Goal: Find contact information: Find contact information

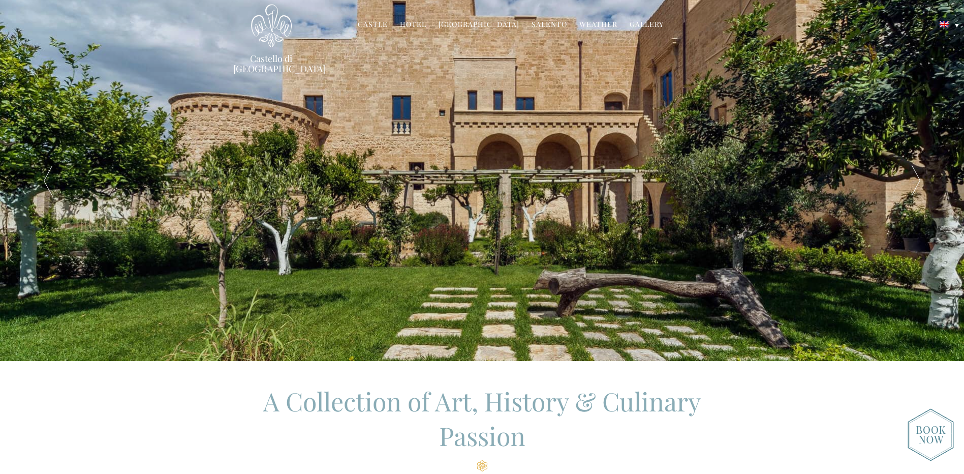
click at [488, 23] on link "[GEOGRAPHIC_DATA]" at bounding box center [479, 25] width 81 height 12
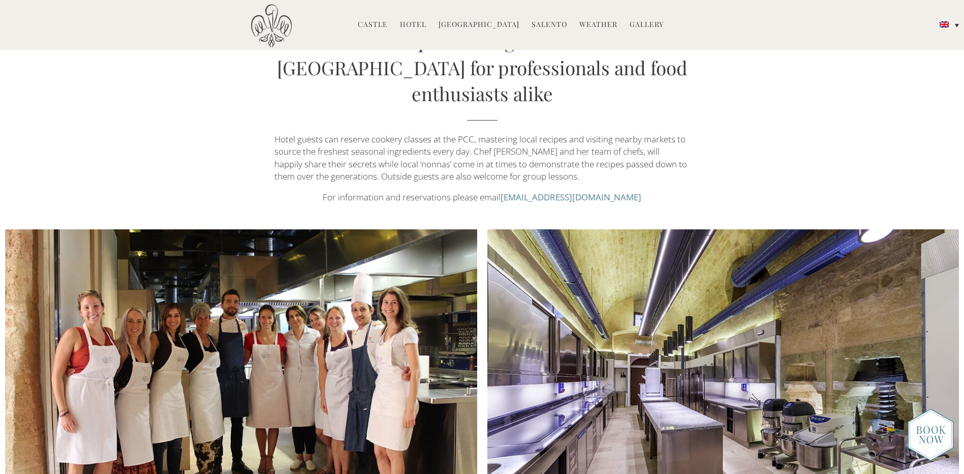
scroll to position [972, 0]
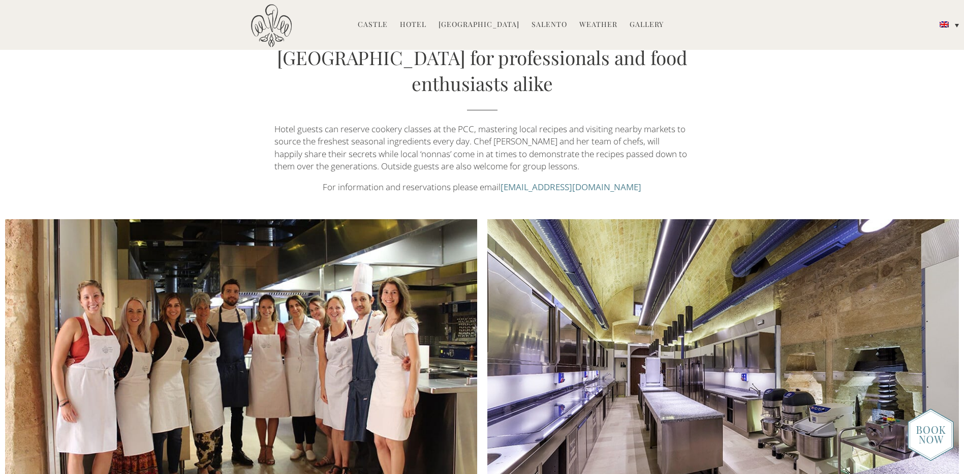
drag, startPoint x: 647, startPoint y: 149, endPoint x: 502, endPoint y: 153, distance: 144.9
click at [502, 181] on p "For information and reservations please email [EMAIL_ADDRESS][DOMAIN_NAME]" at bounding box center [482, 187] width 415 height 12
drag, startPoint x: 502, startPoint y: 153, endPoint x: 519, endPoint y: 147, distance: 18.2
copy link "[EMAIL_ADDRESS][DOMAIN_NAME]"
